Goal: Task Accomplishment & Management: Manage account settings

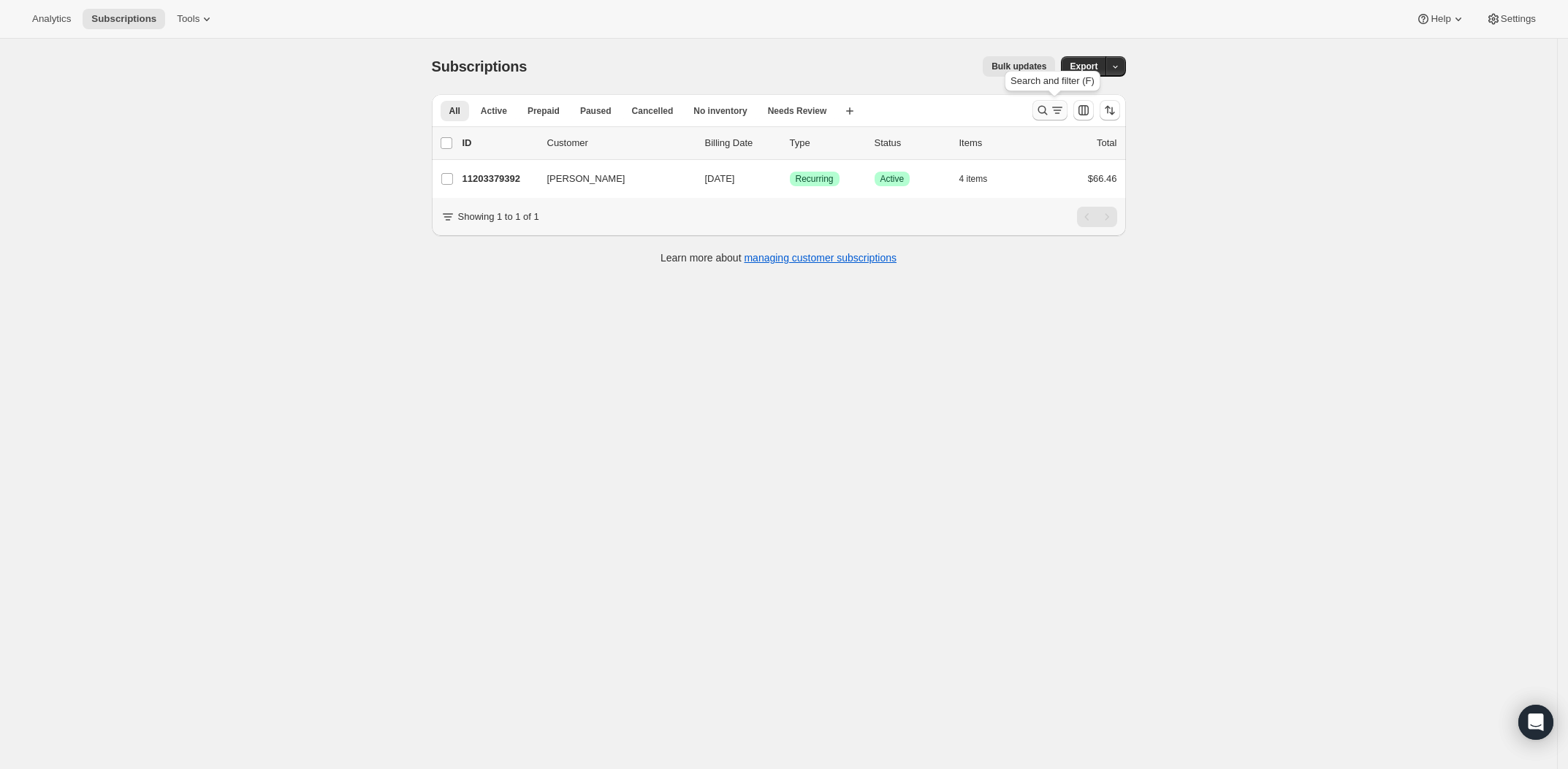
click at [1050, 110] on icon "Search and filter results" at bounding box center [1042, 110] width 14 height 14
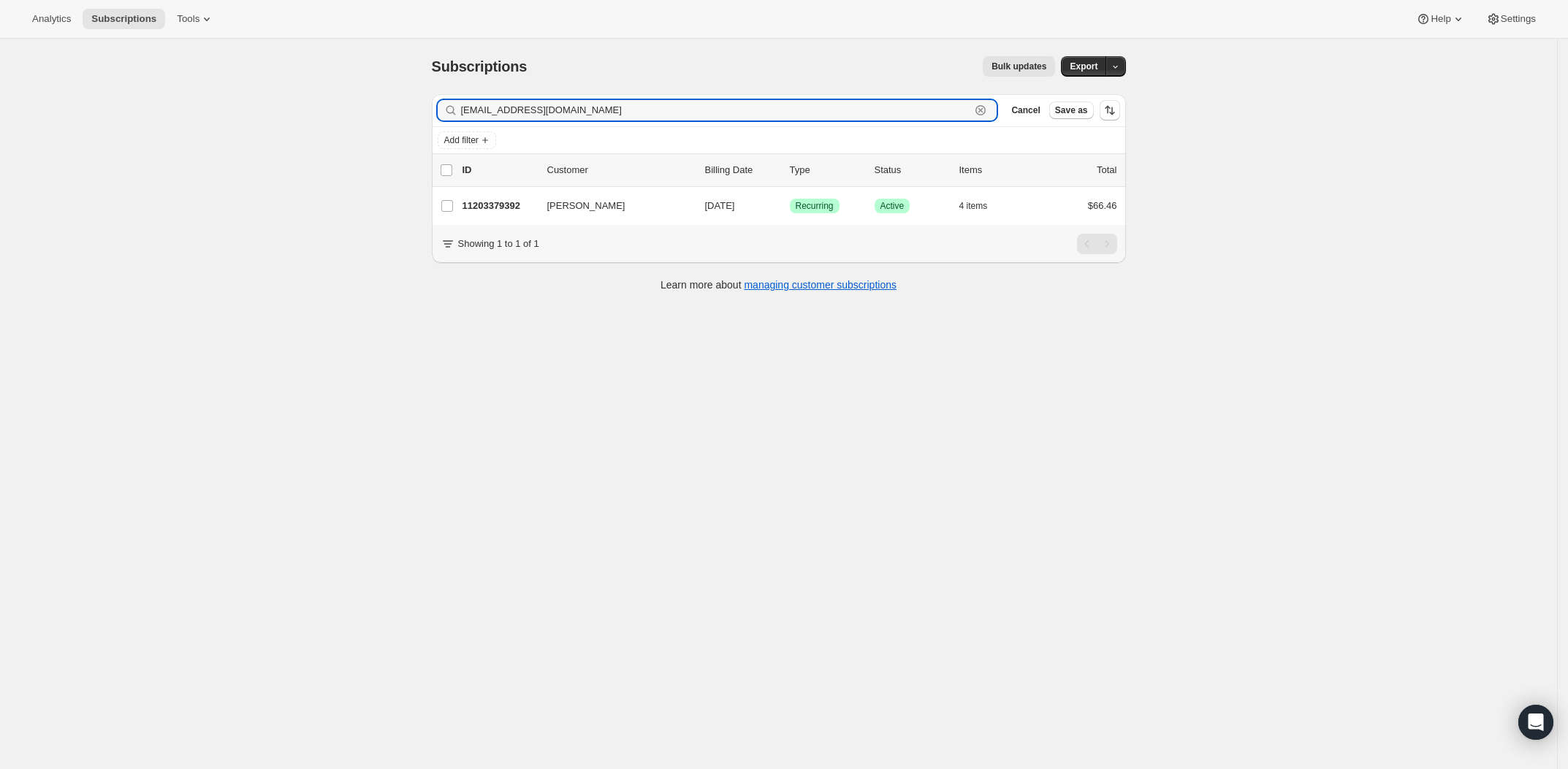
click at [988, 110] on icon "button" at bounding box center [980, 110] width 14 height 14
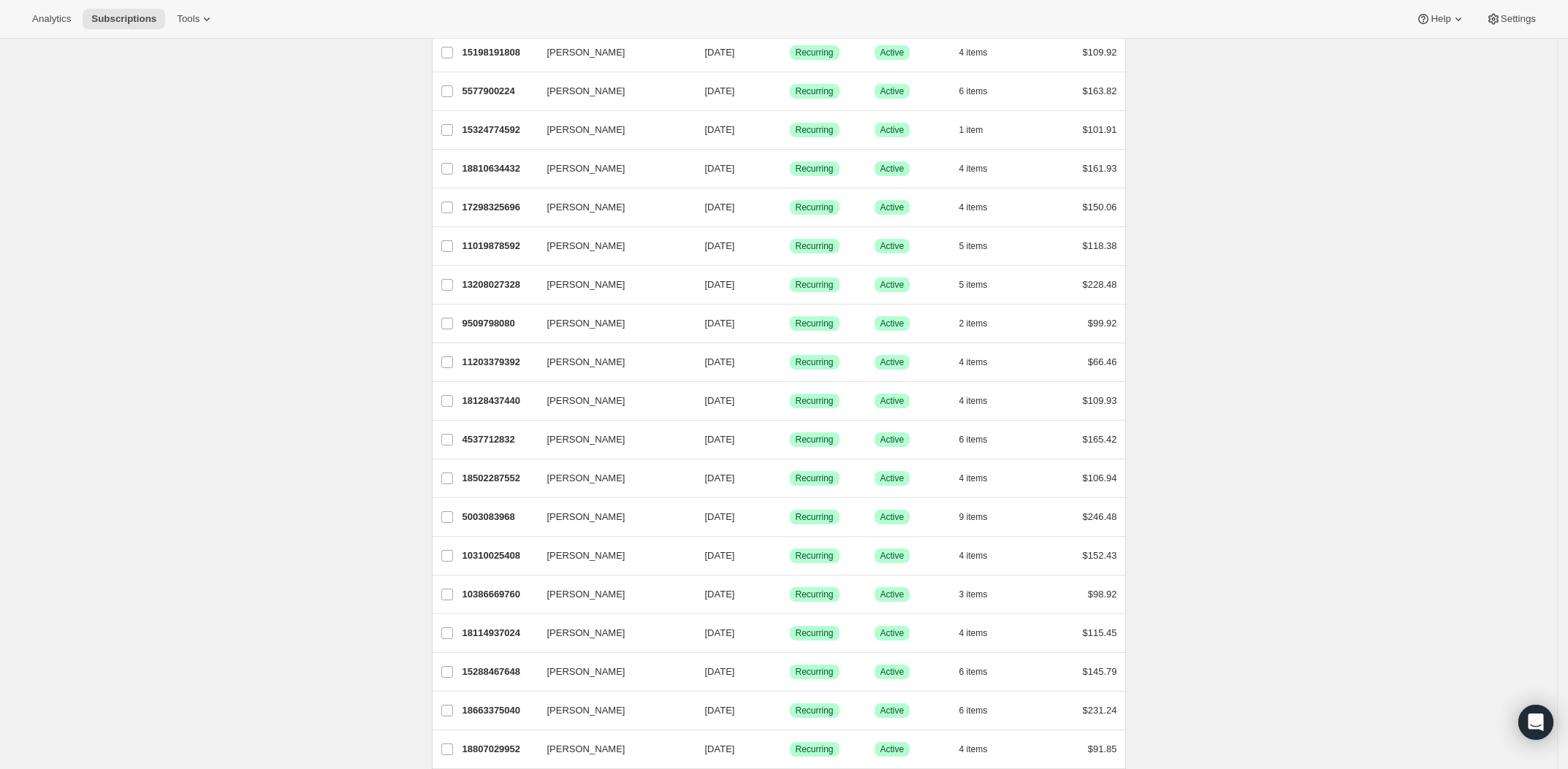
scroll to position [1456, 0]
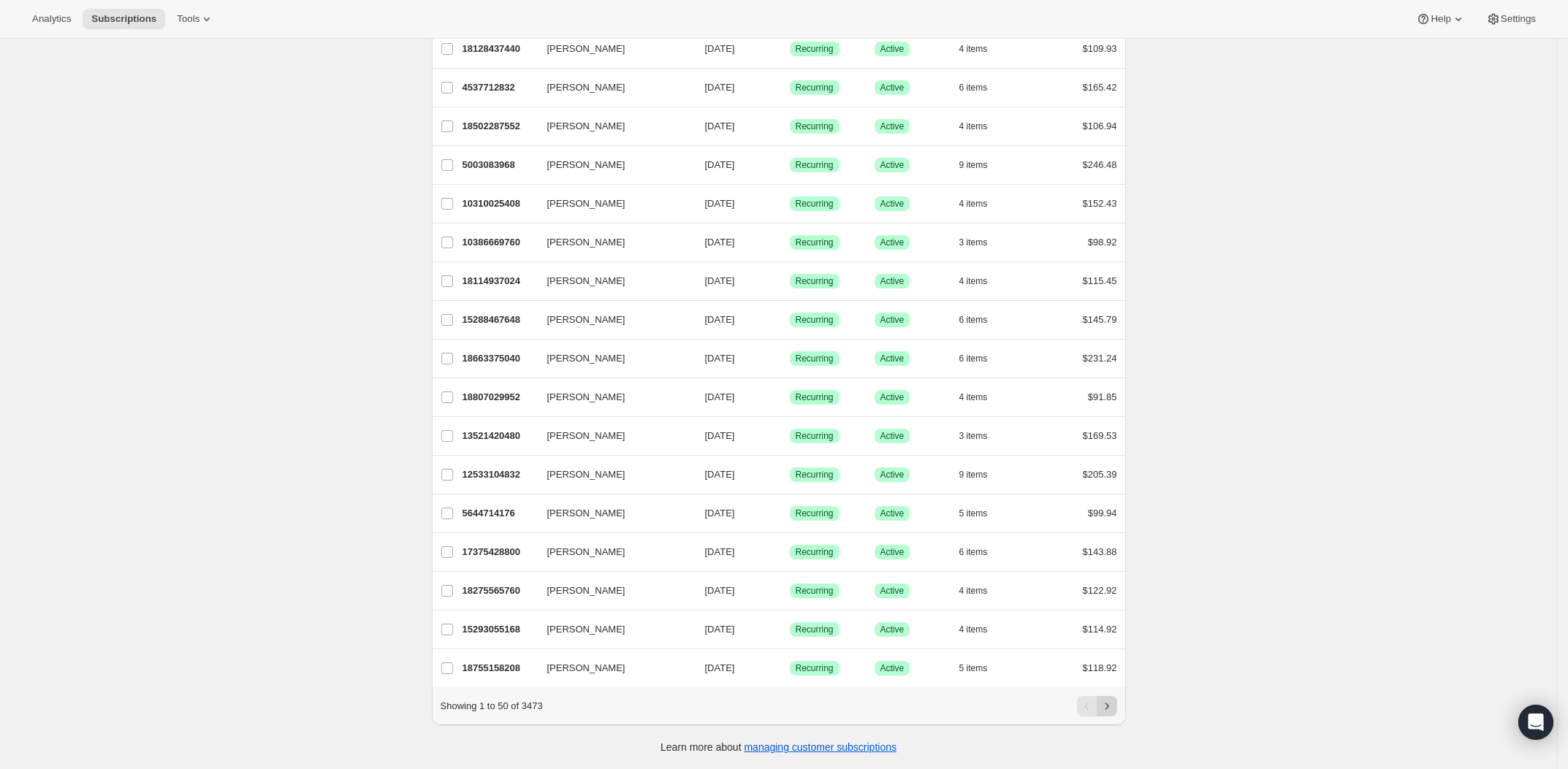
click at [1114, 703] on icon "Next" at bounding box center [1106, 706] width 14 height 14
click at [1093, 709] on icon "Previous" at bounding box center [1086, 706] width 14 height 14
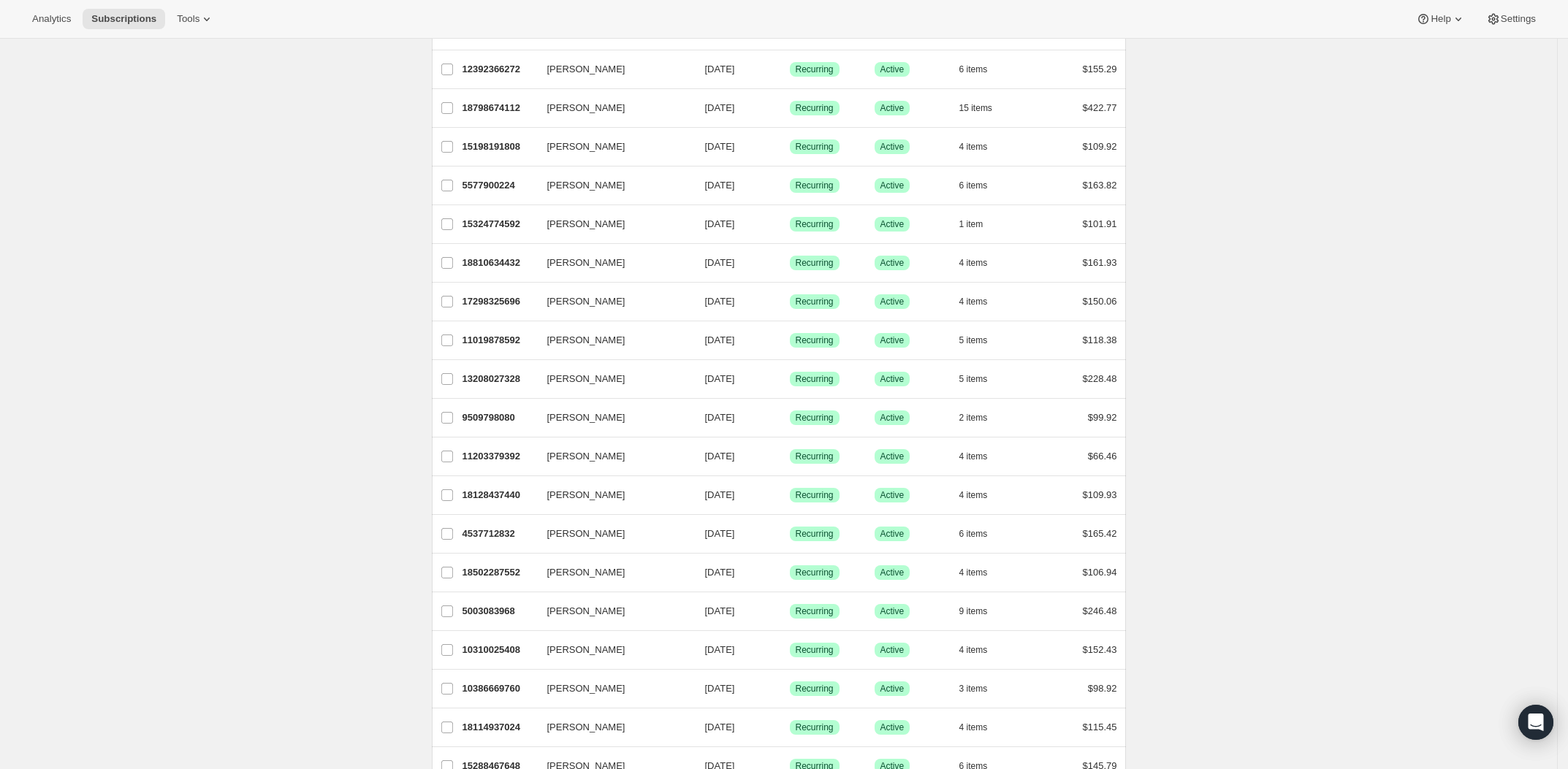
scroll to position [1001, 0]
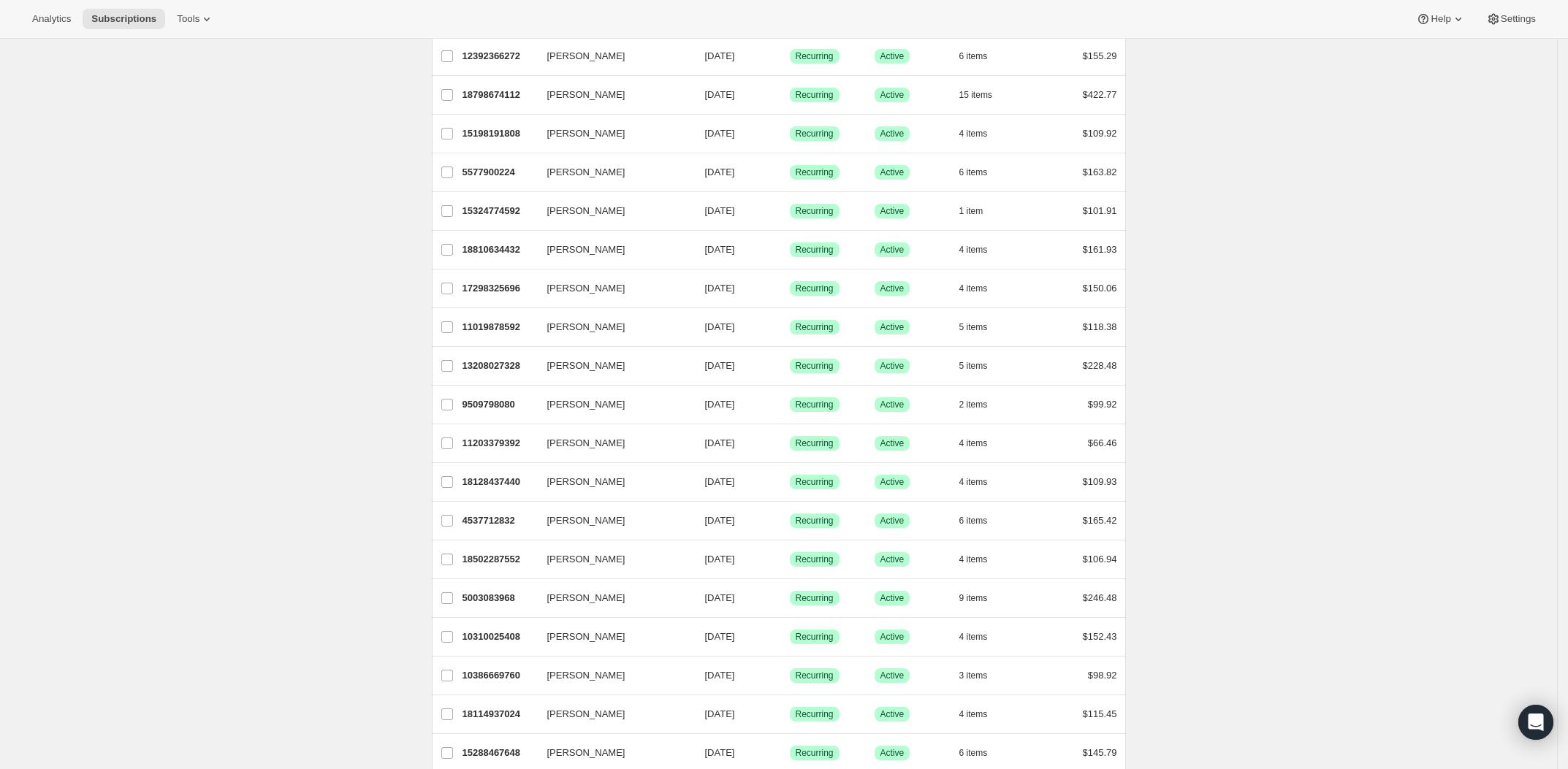
click at [279, 433] on div "Subscriptions. This page is ready Subscriptions Bulk updates More actions Bulk …" at bounding box center [778, 119] width 1557 height 2166
